Goal: Task Accomplishment & Management: Use online tool/utility

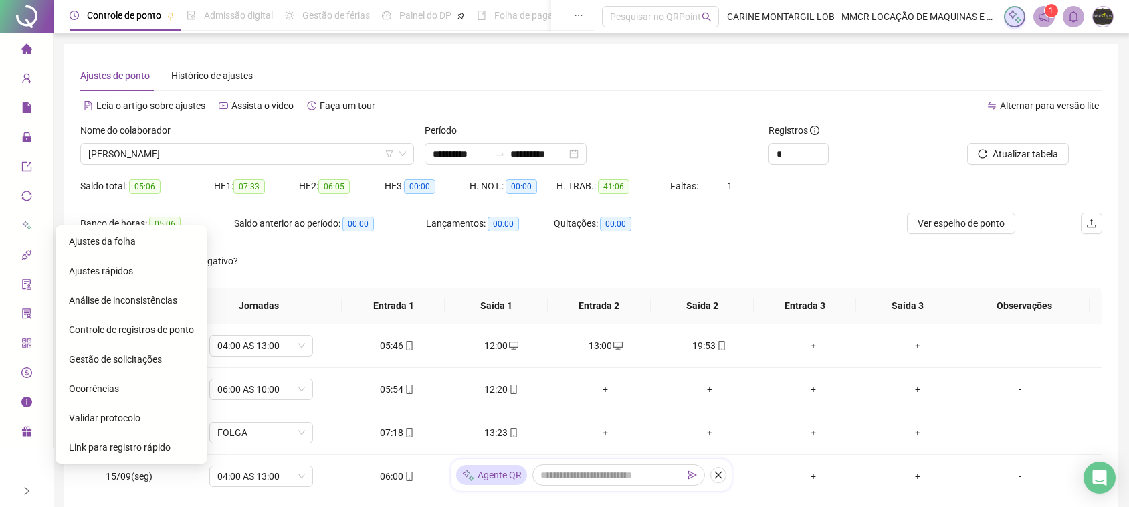
click at [112, 236] on span "Ajustes da folha" at bounding box center [102, 241] width 67 height 11
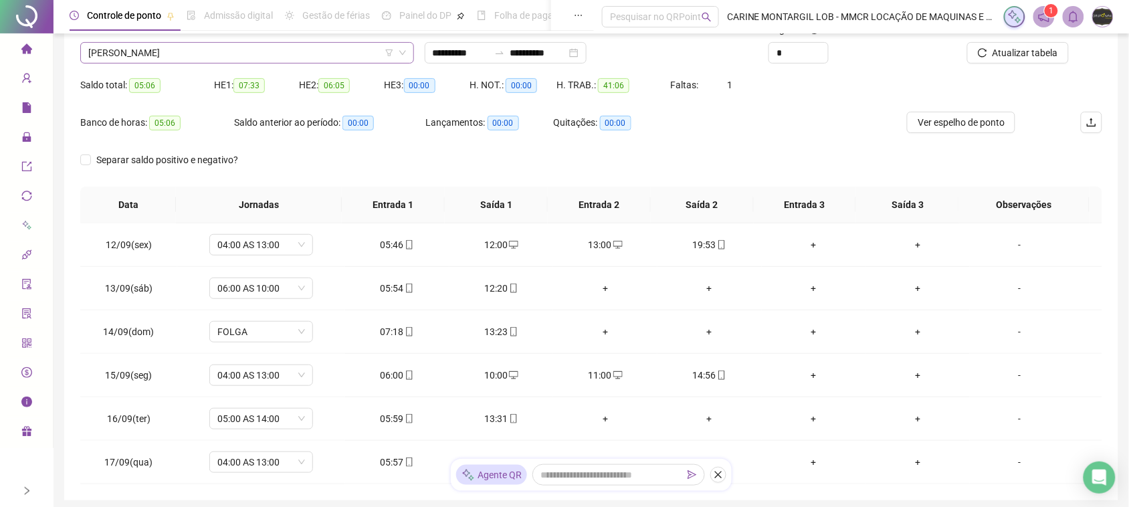
click at [184, 47] on span "[PERSON_NAME]" at bounding box center [247, 53] width 318 height 20
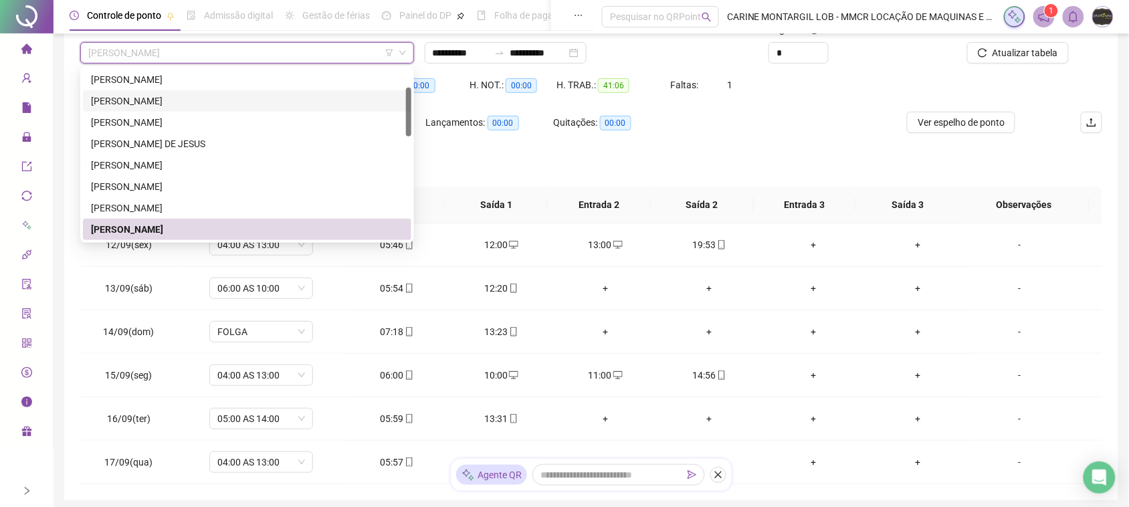
scroll to position [0, 0]
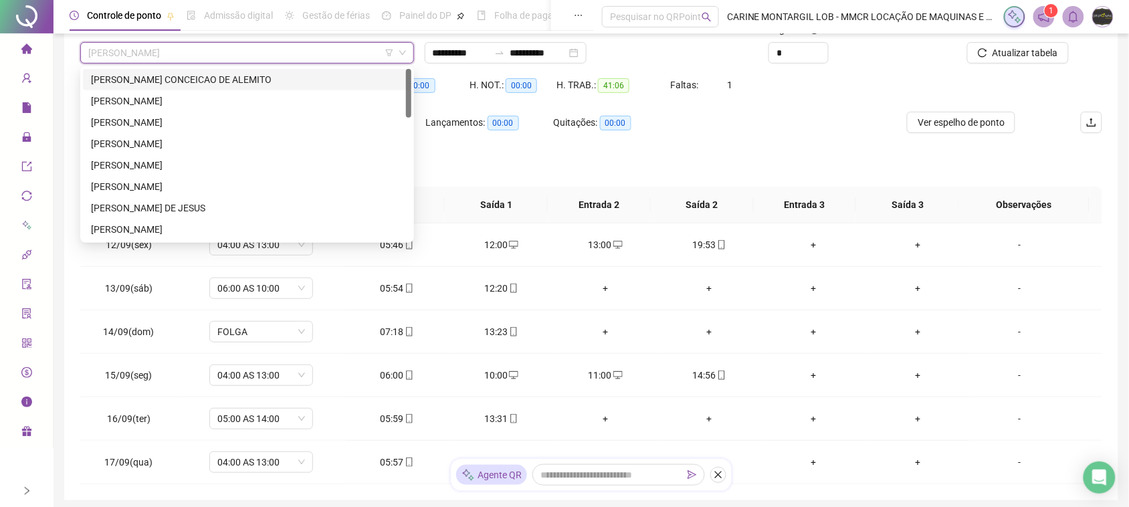
click at [171, 78] on div "[PERSON_NAME] CONCEICAO DE ALEMITO" at bounding box center [247, 79] width 312 height 15
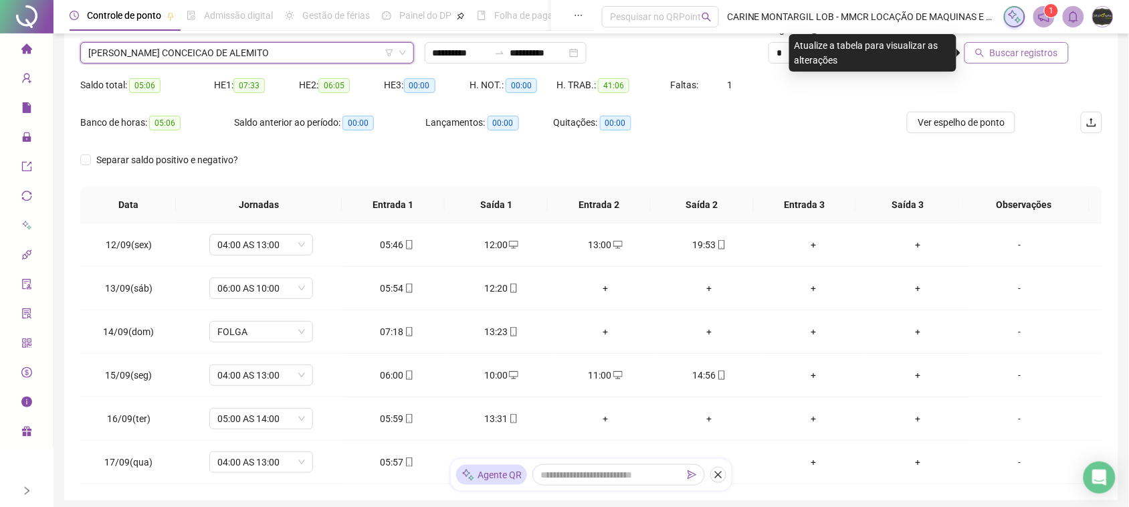
click at [1027, 55] on span "Buscar registros" at bounding box center [1024, 52] width 68 height 15
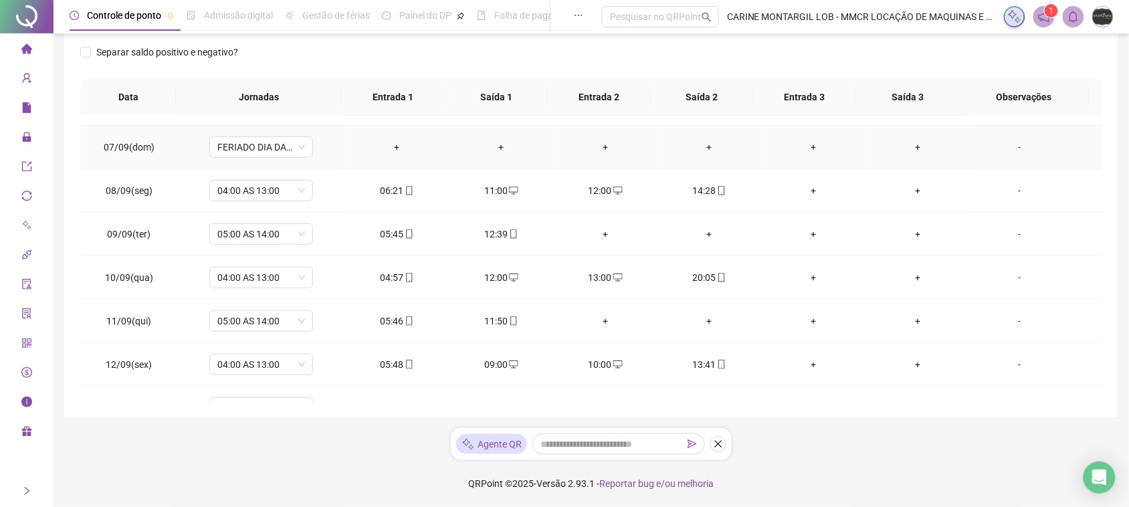
scroll to position [456, 0]
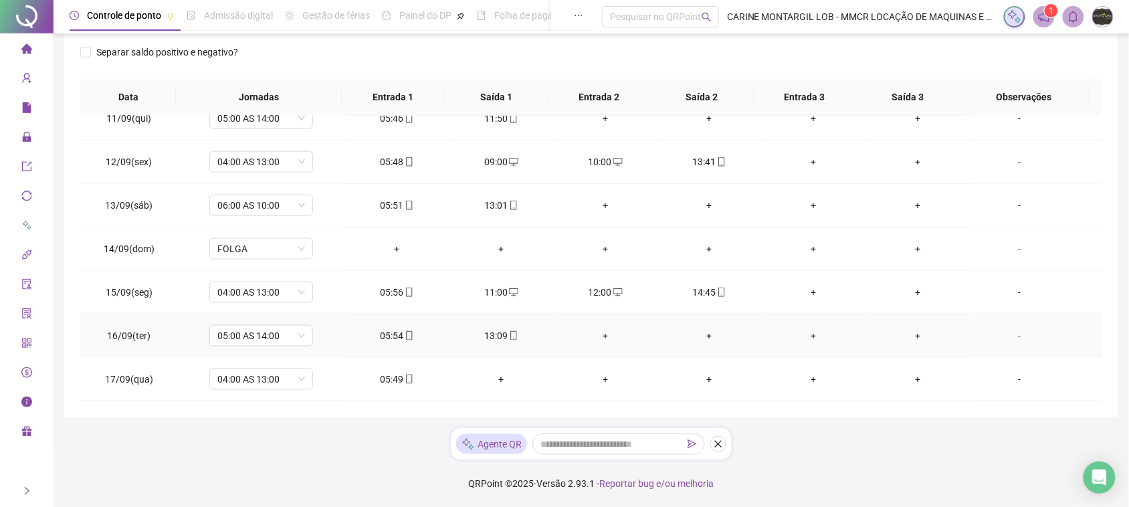
click at [500, 337] on div "13:09" at bounding box center [501, 335] width 83 height 15
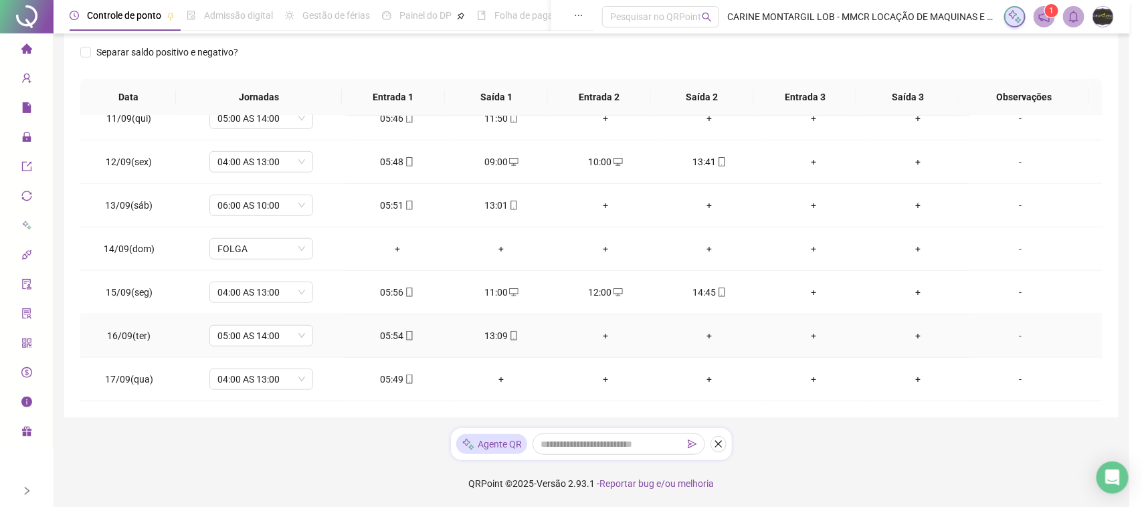
type input "**********"
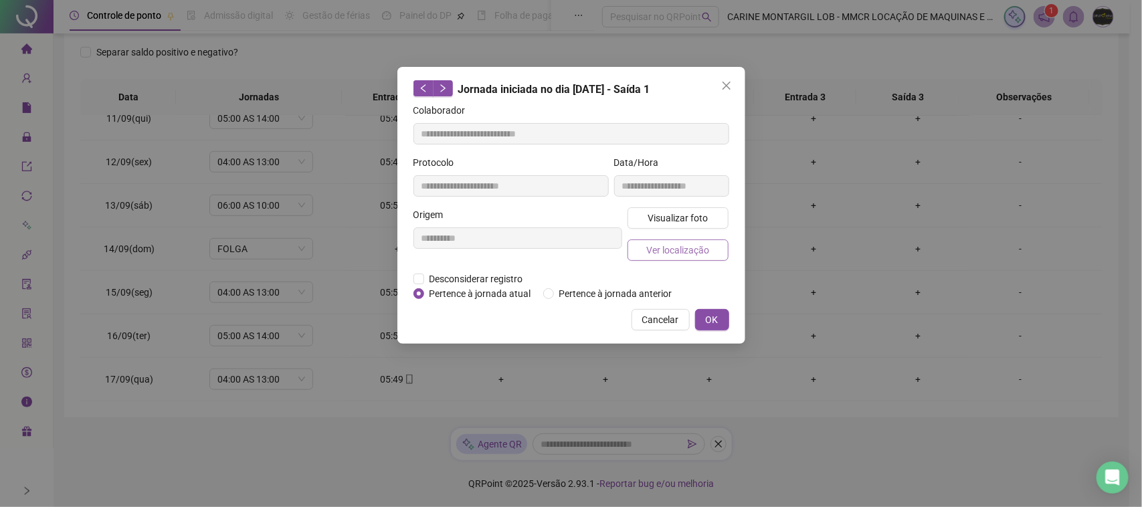
click at [672, 254] on span "Ver localização" at bounding box center [677, 250] width 63 height 15
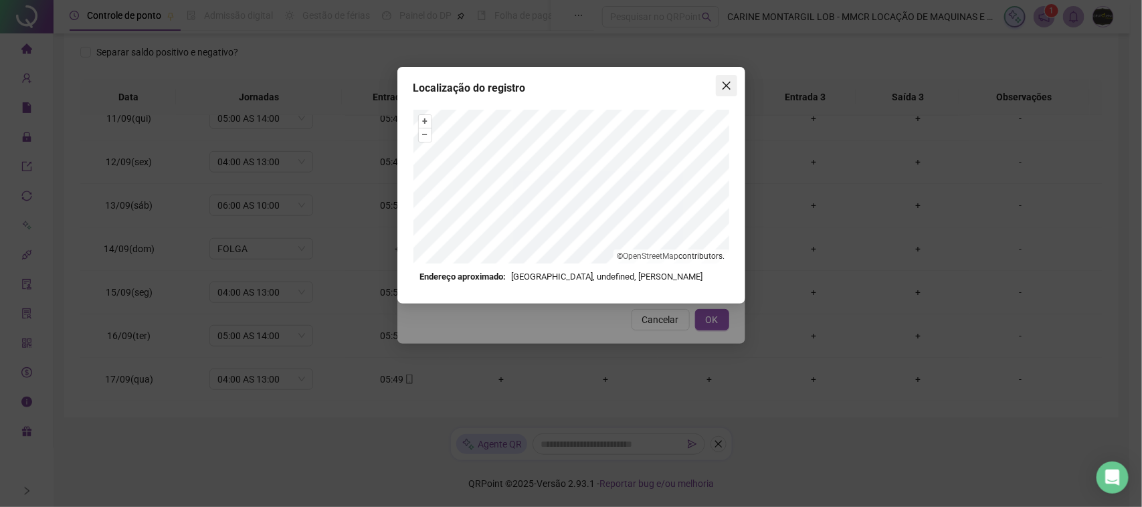
click at [731, 82] on span "Close" at bounding box center [726, 85] width 21 height 11
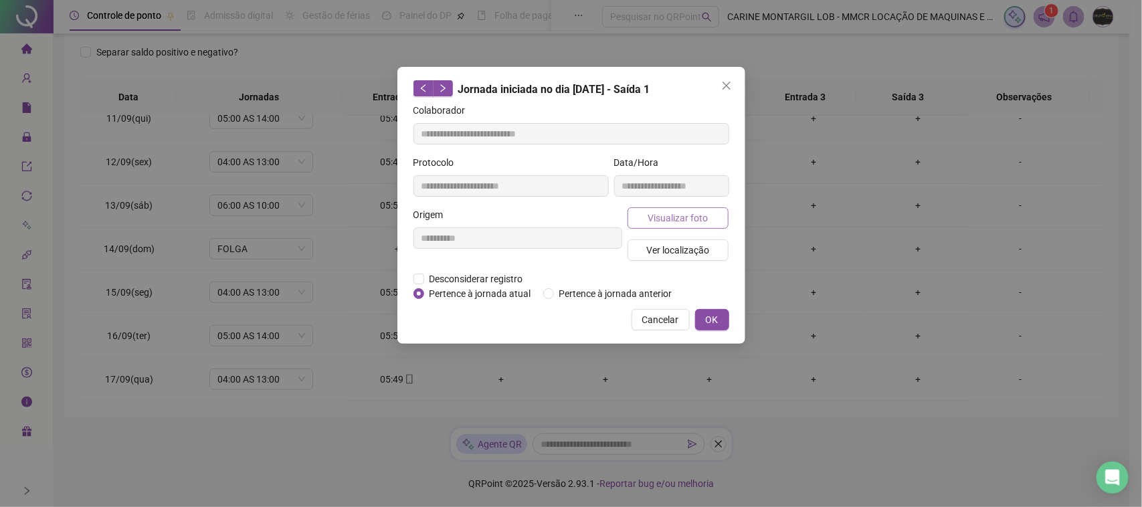
click at [704, 209] on button "Visualizar foto" at bounding box center [679, 217] width 102 height 21
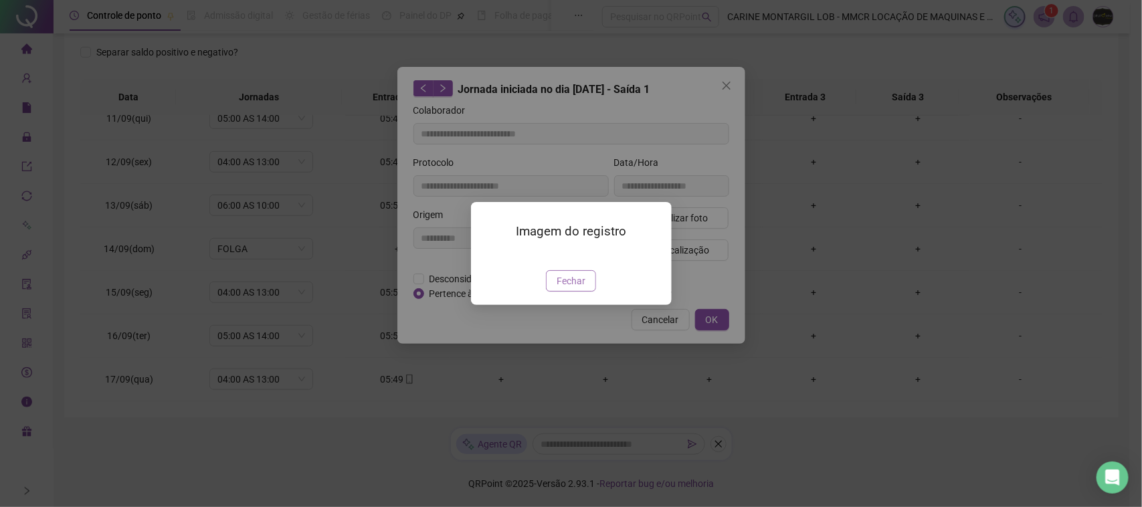
click at [587, 292] on button "Fechar" at bounding box center [571, 280] width 50 height 21
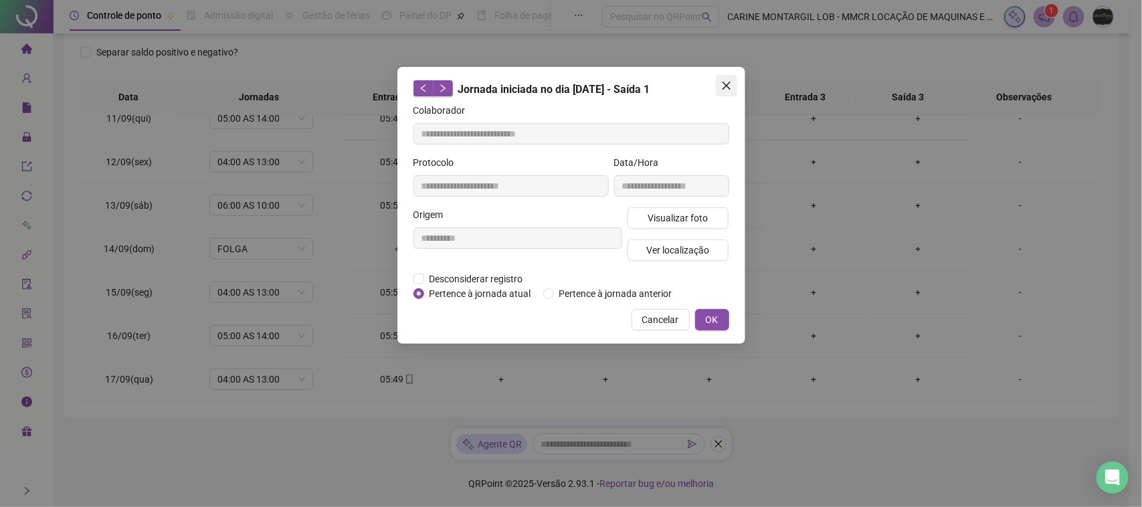
drag, startPoint x: 730, startPoint y: 96, endPoint x: 731, endPoint y: 89, distance: 6.8
click at [730, 98] on div "**********" at bounding box center [571, 205] width 348 height 277
click at [650, 325] on button "Cancelar" at bounding box center [661, 319] width 58 height 21
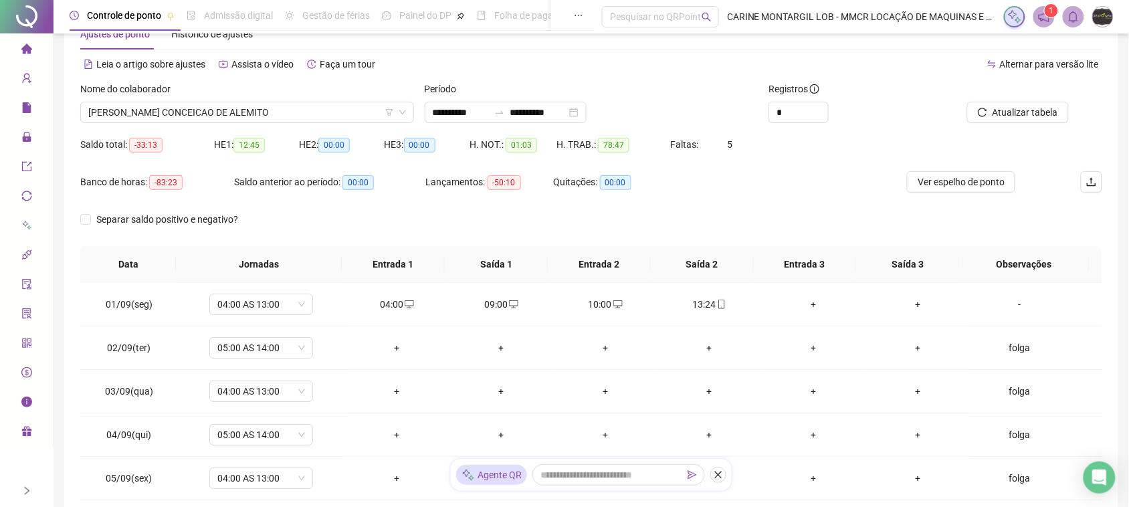
scroll to position [0, 0]
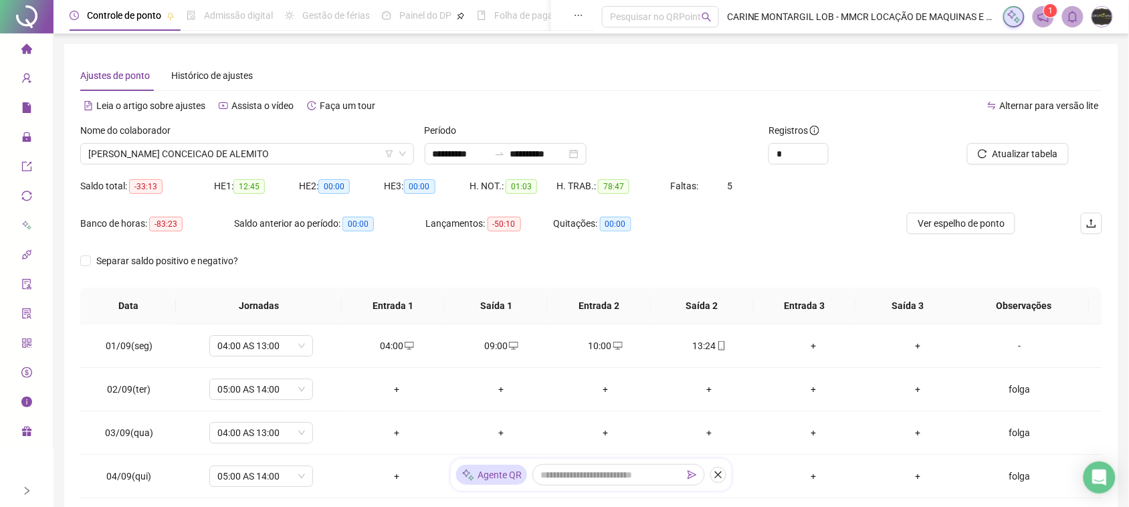
click at [309, 179] on div "HE 2: 00:00" at bounding box center [341, 186] width 85 height 15
click at [306, 168] on div "Nome do colaborador [PERSON_NAME] DE [PERSON_NAME]" at bounding box center [247, 149] width 345 height 52
click at [306, 153] on span "[PERSON_NAME] CONCEICAO DE ALEMITO" at bounding box center [247, 154] width 318 height 20
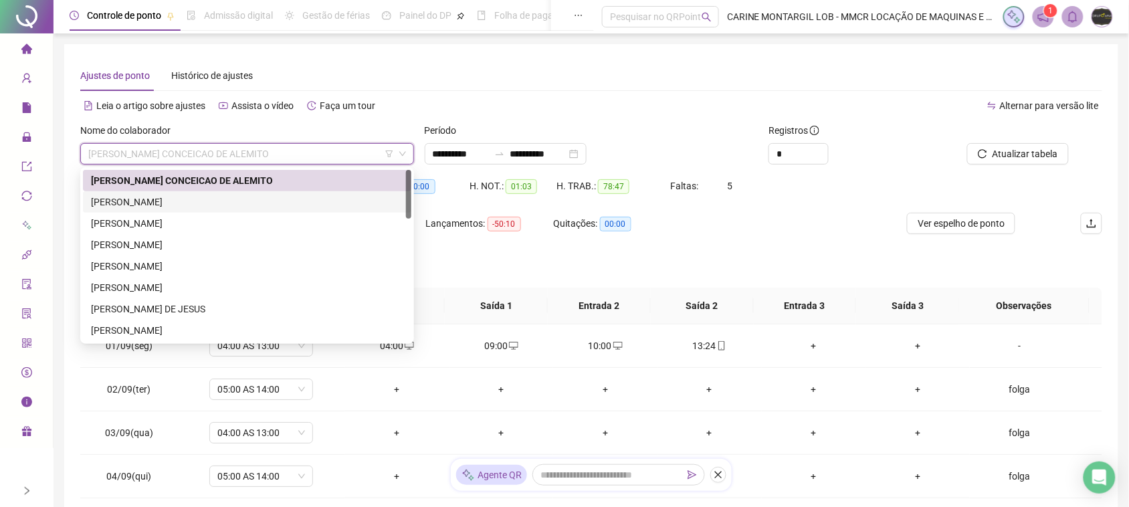
click at [184, 195] on div "[PERSON_NAME]" at bounding box center [247, 202] width 312 height 15
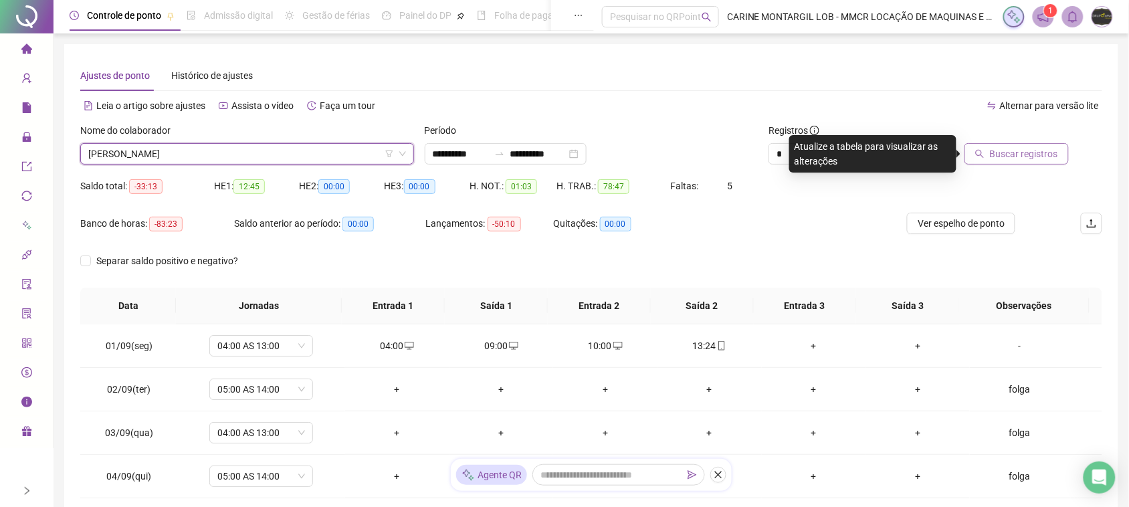
click at [1028, 151] on span "Buscar registros" at bounding box center [1024, 154] width 68 height 15
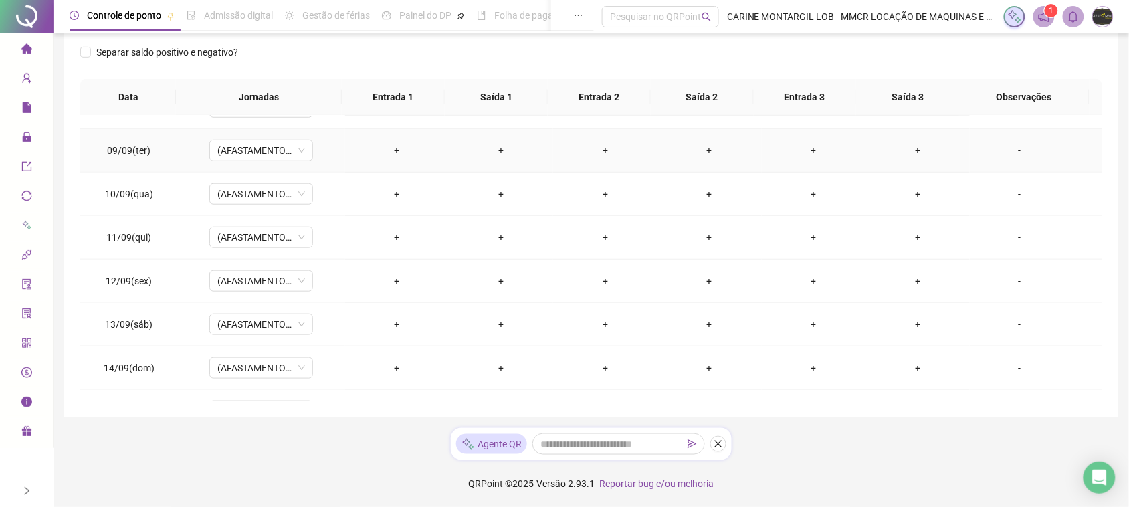
scroll to position [456, 0]
